Goal: Find specific page/section: Find specific page/section

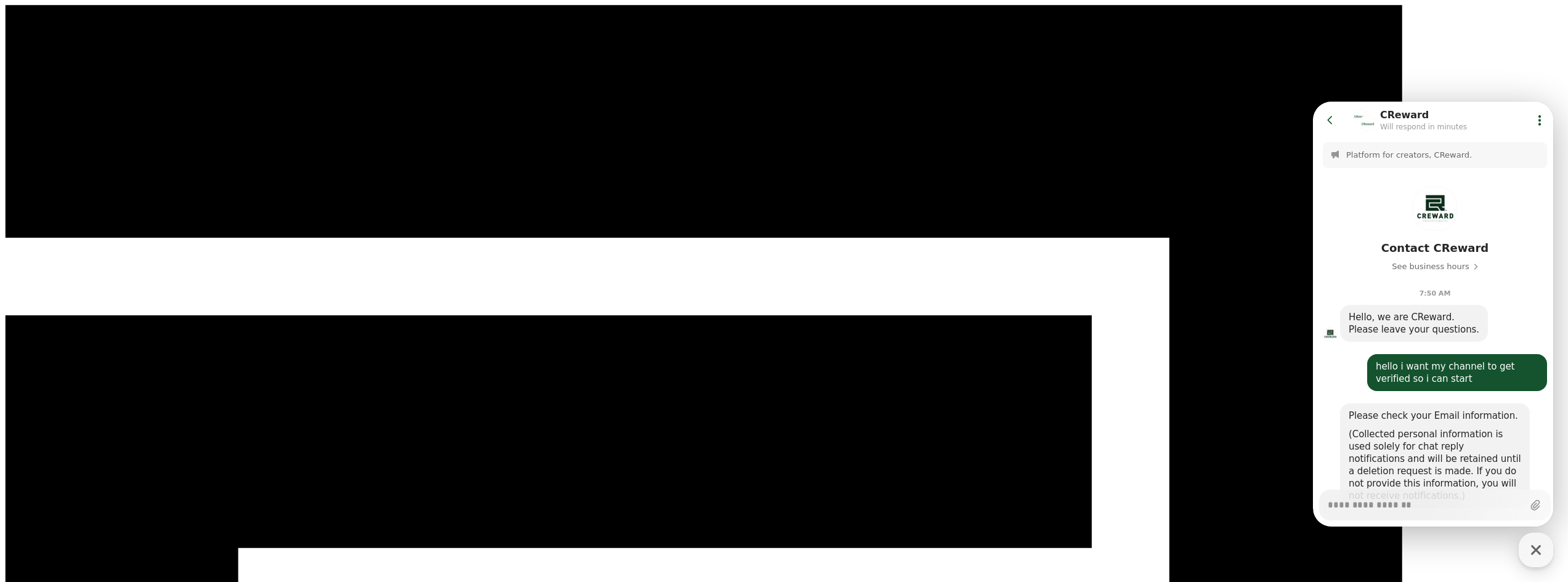
scroll to position [156, 0]
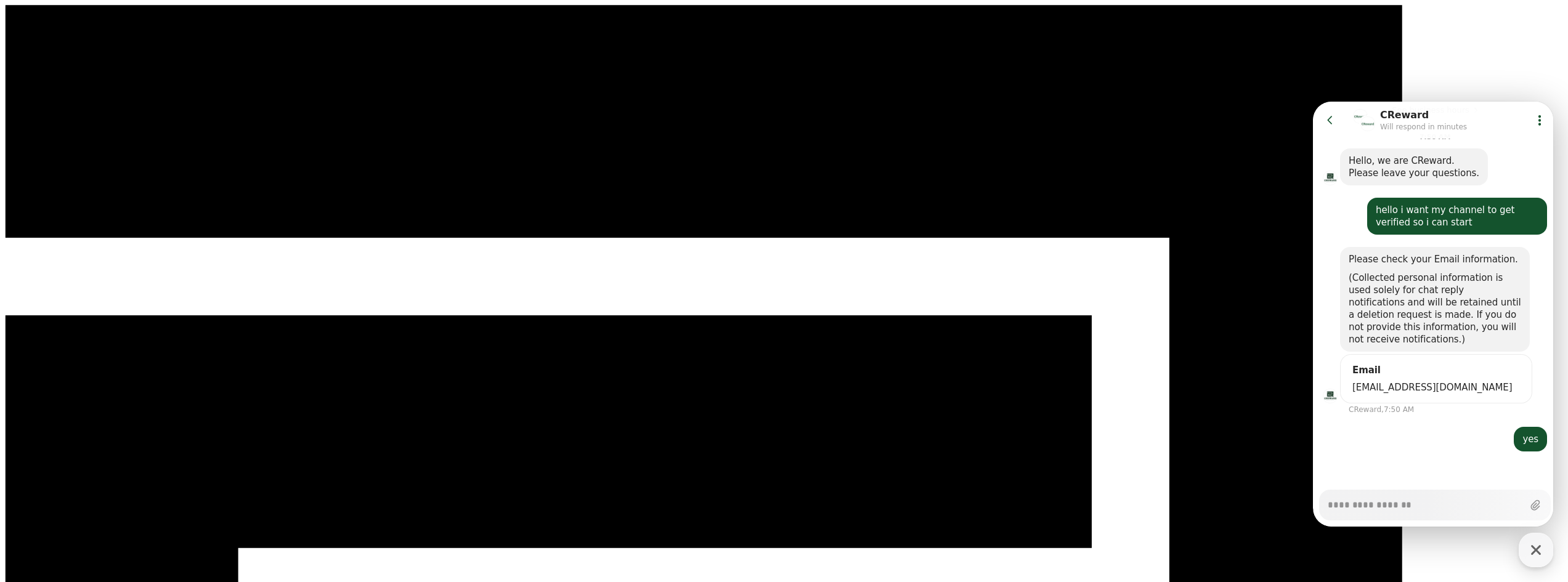
drag, startPoint x: 660, startPoint y: 391, endPoint x: 486, endPoint y: 199, distance: 259.1
